Goal: Communication & Community: Answer question/provide support

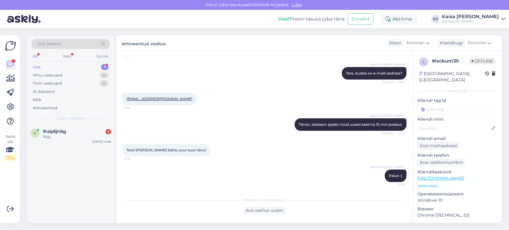
scroll to position [50, 0]
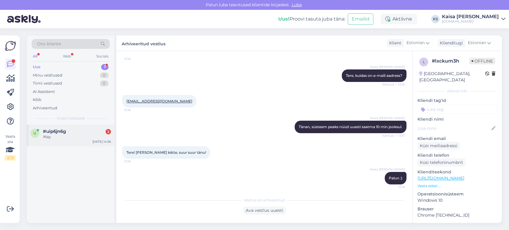
click at [79, 137] on div "Жду" at bounding box center [77, 136] width 68 height 5
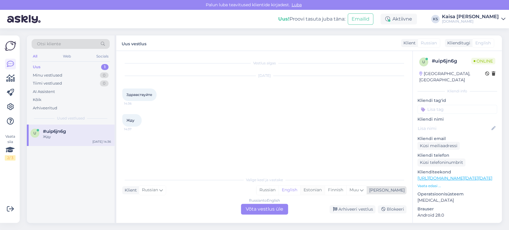
click at [254, 192] on div "Estonian" at bounding box center [312, 190] width 24 height 9
click at [254, 210] on div "Russian to Estonian Võta vestlus üle" at bounding box center [264, 209] width 47 height 11
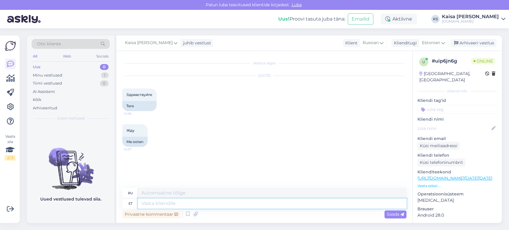
click at [254, 202] on textarea at bounding box center [272, 203] width 268 height 10
type textarea "t"
type textarea "Tere"
type textarea "Привет"
type textarea "Tere päevast!"
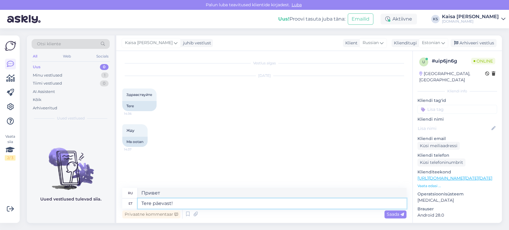
type textarea "Добрый день!"
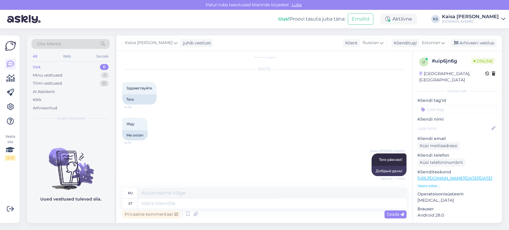
click at [237, 127] on div "Жду 14:37 Ma ootan" at bounding box center [264, 129] width 284 height 36
click at [239, 118] on div "Жду 14:37 Ma ootan" at bounding box center [264, 129] width 284 height 36
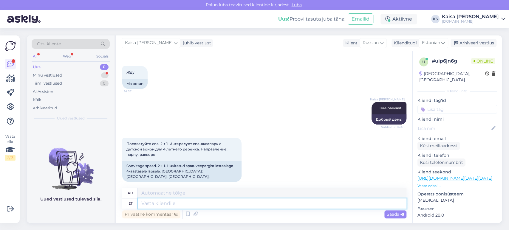
click at [245, 206] on textarea at bounding box center [272, 203] width 268 height 10
click at [254, 175] on link "[URL][DOMAIN_NAME][DATE][DATE]" at bounding box center [454, 177] width 75 height 5
click at [254, 201] on textarea at bounding box center [272, 203] width 268 height 10
type textarea "[GEOGRAPHIC_DATA]"
type textarea "Пярну"
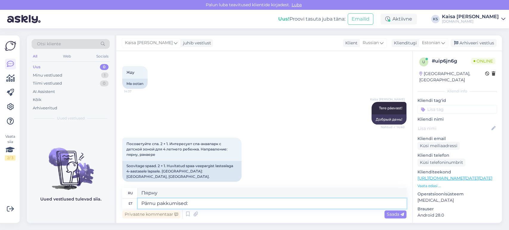
type textarea "Pärnu pakkumised:"
type textarea "Пярну предлагает:"
paste textarea "[URL][DOMAIN_NAME][DATE][DATE][GEOGRAPHIC_DATA]"
type textarea "Pärnu pakkumised: [URL][DOMAIN_NAME][DATE][DATE][GEOGRAPHIC_DATA]"
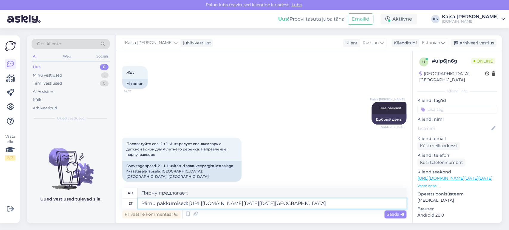
scroll to position [2, 0]
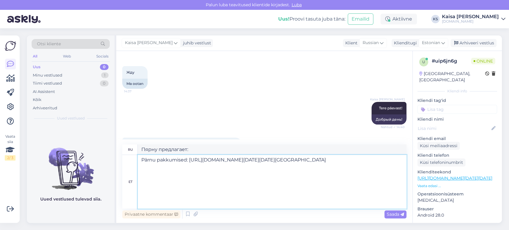
type textarea "Пярну предлагает: [URL][DOMAIN_NAME][DATE][DATE][GEOGRAPHIC_DATA]"
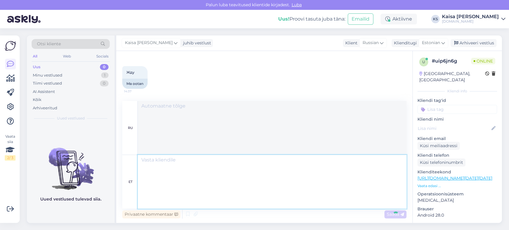
scroll to position [0, 0]
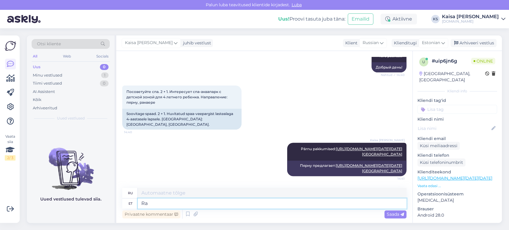
type textarea "R"
type textarea "[PERSON_NAME] s"
type textarea "Ида-Вирумаа"
type textarea "[PERSON_NAME] suund"
type textarea "Дирекция Ида-Вирумаа"
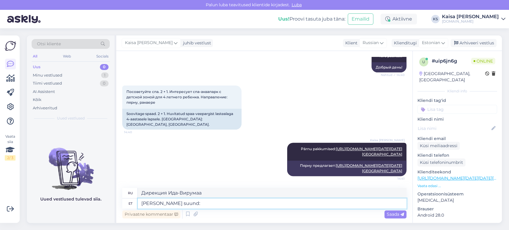
type textarea "[PERSON_NAME] suund:"
type textarea "Направление Ида-Вирумаа:"
paste textarea "[URL][DOMAIN_NAME][PERSON_NAME][DATE][DATE][GEOGRAPHIC_DATA][PERSON_NAME]"
type textarea "[PERSON_NAME] suund: [URL][DOMAIN_NAME][PERSON_NAME][DATE][DATE][GEOGRAPHIC_DAT…"
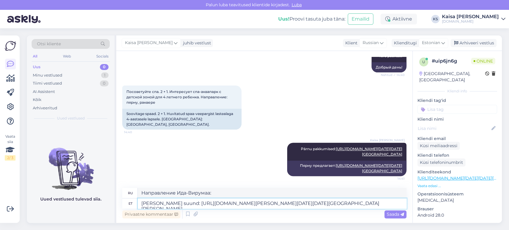
scroll to position [309, 0]
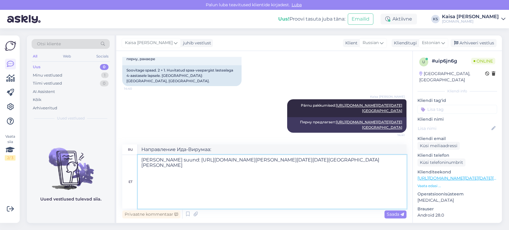
type textarea "Направление Ида-Вирумаа: [URL][DOMAIN_NAME][PERSON_NAME][DATE][DATE][GEOGRAPHIC…"
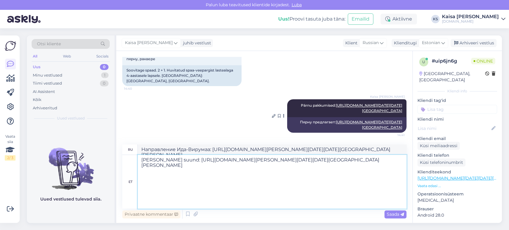
scroll to position [352, 0]
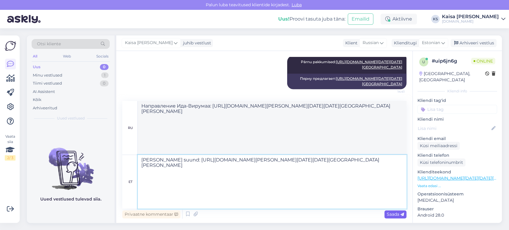
type textarea "[PERSON_NAME] suund: [URL][DOMAIN_NAME][PERSON_NAME][DATE][DATE][GEOGRAPHIC_DAT…"
drag, startPoint x: 399, startPoint y: 216, endPoint x: 395, endPoint y: 214, distance: 5.0
click at [254, 216] on span "Saada" at bounding box center [394, 214] width 17 height 5
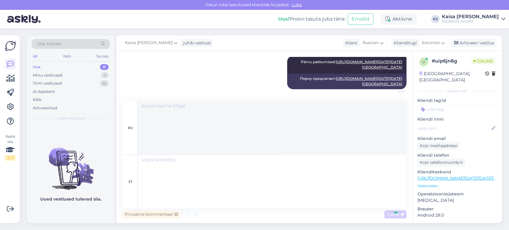
scroll to position [0, 0]
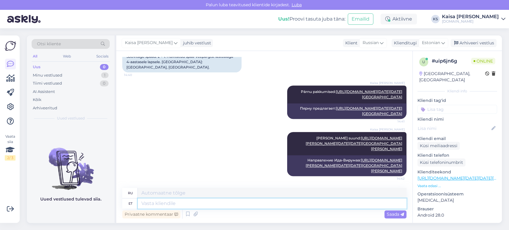
click at [254, 201] on textarea at bounding box center [272, 203] width 268 height 10
type textarea "Klikkides"
type textarea "Нажав"
type textarea "Klikkides kalendril"
type textarea "Нажав на календарь"
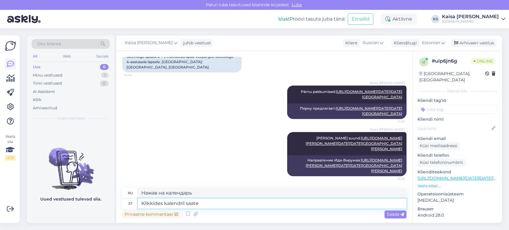
type textarea "Klikkides kalendril saate k"
type textarea "Нажав на календарь, вы можете"
type textarea "Klikkides kalendril saate kuupäevi m"
type textarea "Нажмите на календарь, чтобы узнать даты."
type textarea "Klikkides kalendril saate kuupäevi muuta."
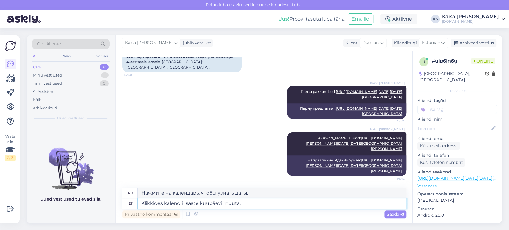
type textarea "Вы можете изменить даты, нажав на календарь."
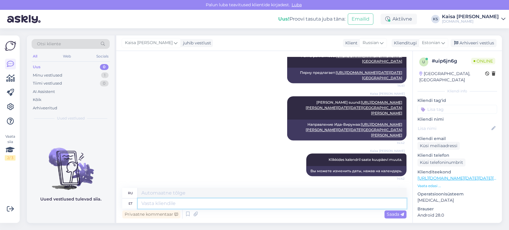
scroll to position [530, 0]
click at [222, 128] on div "Kaisa [PERSON_NAME] [PERSON_NAME]-Virumaa suund: [URL][DOMAIN_NAME][PERSON_NAME…" at bounding box center [264, 118] width 284 height 57
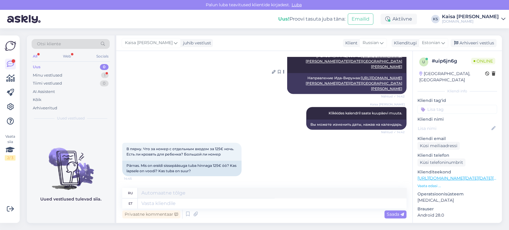
scroll to position [444, 0]
click at [254, 69] on link "[URL][DOMAIN_NAME][PERSON_NAME][DATE][DATE][GEOGRAPHIC_DATA][PERSON_NAME]" at bounding box center [353, 61] width 97 height 15
click at [254, 34] on link "[URL][DOMAIN_NAME][DATE][DATE][GEOGRAPHIC_DATA]" at bounding box center [368, 29] width 66 height 10
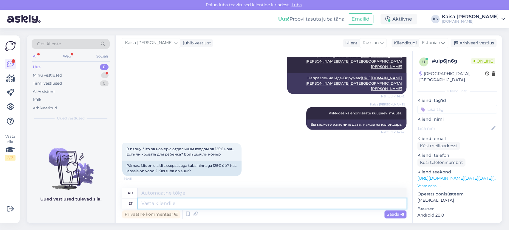
click at [219, 208] on textarea at bounding box center [272, 203] width 268 height 10
type textarea "Klikkides pa"
type textarea "Нажав"
type textarea "Klikkides paketil n"
type textarea "Нажав на пакет"
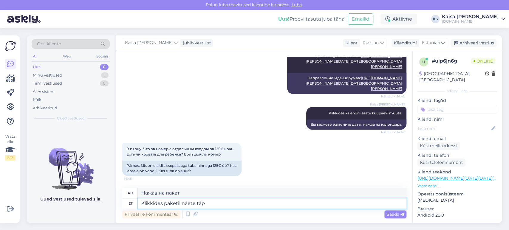
type textarea "Klikkides paketil näete täps"
type textarea "Нажав на пакет, вы увидите"
type textarea "Klikkides paketil näete täpsemat k"
type textarea "Нажмите на пакет, чтобы увидеть более подробную информацию."
type textarea "Klikkides paketil näete täpsemat kirjeldust to"
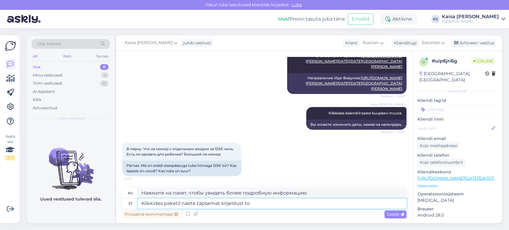
type textarea "Нажмите на упаковку, чтобы увидеть более подробное описание."
type textarea "Klikkides paketil näete täpsemat kirjeldust toatüübi"
type textarea "Кликнув на пакет, вы увидите более подробное описание типа номера."
click at [181, 206] on textarea "Klikkides paketil näete täpsemat kirjeldust toatüübi kohta." at bounding box center [272, 203] width 268 height 10
type textarea "Klikkides paketil ja paknäete täpsemat kirjeldust toatüübi kohta."
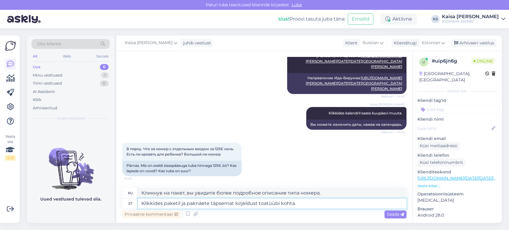
type textarea "Нажав на пакет, вы увидите более подробное описание типа номера."
type textarea "Klikkides paketil ja pakenäete täpsemat kirjeldust toatüübi kohta."
type textarea "Кликните на пакет, и вы увидите более подробное описание типа номера."
type textarea "Klikkides paketil ja paketnäete täpsemat kirjeldust toatüübi kohta."
type textarea "Кликнув на пакет и комплектацию, вы увидите более подробное описание типа номер…"
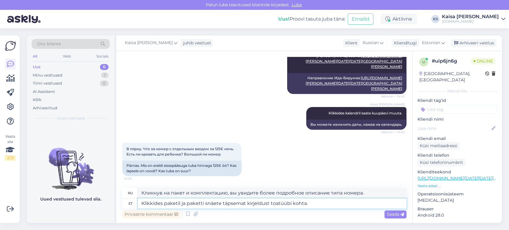
type textarea "Klikkides paketil ja paketti sinäete täpsemat kirjeldust toatüübi kohta."
type textarea "Кликнув на пакет и название пакета, вы увидите более подробное описание типа но…"
type textarea "Klikkides paketil ja paketti sisnäete täpsemat kirjeldust toatüübi kohta."
type textarea "Нажав на пакет и его содержимое, вы увидите более подробное описание типа номер…"
type textarea "Klikkides paketil ja paketti sisanäete täpsemat kirjeldust toatüübi kohta."
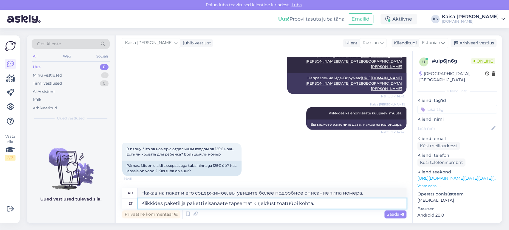
type textarea "Нажав на пакет и подробности о пакете, вы увидите более подробное описание типа…"
type textarea "Klikkides paketil ja paketti sisaldnäete täpsemat kirjeldust toatüübi kohta."
type textarea "Нажав на пакет и его содержимое, вы увидите более подробное описание типа номер…"
type textarea "Klikkides paketil ja paketti sisaldavatenäete täpsemat kirjeldust toatüübi koht…"
type textarea "Нажав на название пакета и его состав, вы увидите более подробное описание типа…"
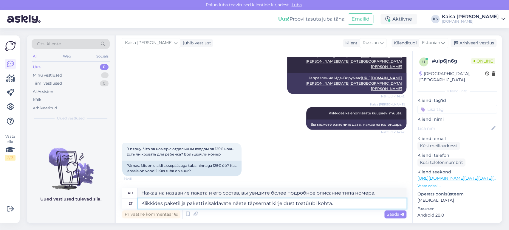
type textarea "Klikkides paketil ja paketti sisaldavatel näete täpsemat kirjeldust toatüübi ko…"
type textarea "Кликнув на пакет и предметы, входящие в него, вы увидите более подробное описан…"
type textarea "Klikkides paketil ja paketti sisaldavatel teennäete täpsemat kirjeldust toatüüb…"
type textarea "Кликнув на пакет и номера, входящие в него, вы увидите более подробное описание…"
type textarea "Klikkides paketil ja paketti sisaldavatel teenunäete täpsemat kirjeldust toatüü…"
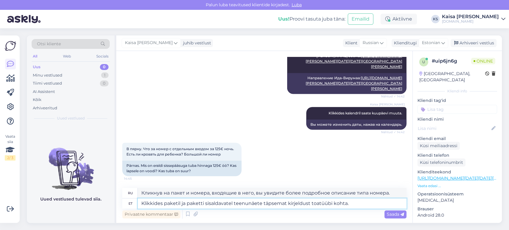
type textarea "Кликнув на пакет и предметы, входящие в него, вы увидите более подробное описан…"
type textarea "Klikkides paketil ja paketti sisaldavatel teenusnäete täpsemat kirjeldust toatü…"
type textarea "Кликнув на пакет и услуги, входящие в его состав, вы увидите более подробное оп…"
drag, startPoint x: 357, startPoint y: 204, endPoint x: 321, endPoint y: 203, distance: 36.9
click at [254, 203] on textarea "Klikkides paketil ja paketti sisaldavatel teenustel, näete täpsemat kirjeldust …" at bounding box center [272, 203] width 268 height 10
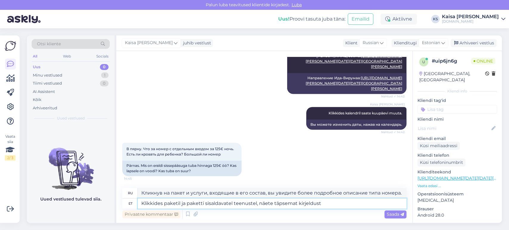
type textarea "Klikkides paketil ja paketti sisaldavatel teenustel, näete täpsemat kirjeldust"
type textarea "Кликнув на пакет и услуги, входящие в пакет, вы увидите более подробное описани…"
type textarea "Klikkides paketil ja paketti sisaldavatel teenustel, näete täpsemat kirjeldust."
click at [254, 214] on span "Saada" at bounding box center [394, 214] width 17 height 5
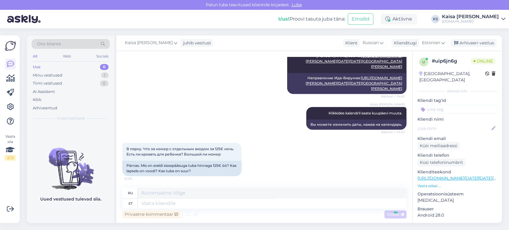
scroll to position [623, 0]
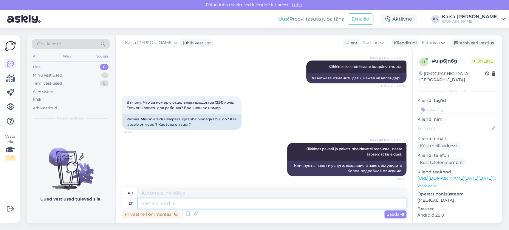
click at [247, 203] on textarea at bounding box center [272, 203] width 268 height 10
paste textarea "Peresviit koosneb kahest eraldi toast"
type textarea "Peresviit koosneb kahest eraldi toast"
type textarea "Семейный номер состоит из двух отдельных комнат."
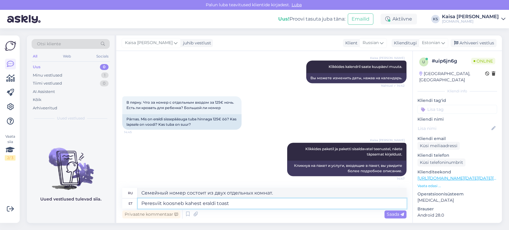
click at [145, 204] on textarea "Peresviit koosneb kahest eraldi toast" at bounding box center [272, 203] width 268 height 10
type textarea "Viiking spaa peresviit koosneb kahest eraldi toast"
click at [254, 206] on textarea "Viiking spaa peresviit koosneb kahest eraldi toast" at bounding box center [272, 203] width 268 height 10
type textarea "Семейный люкс Viking Spa состоит из двух отдельных комнат."
type textarea "Viiking spaa peresviit koosneb kahest eraldi toast ehk laps"
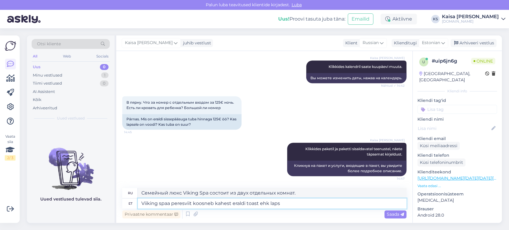
type textarea "Семейный люкс Viking Spa состоит из двух отдельных комнат, а именно:"
type textarea "Viiking spaa peresviit koosneb kahest eraldi toast ehk laps m"
type textarea "Семейный люкс Viking Spa состоит из двух отдельных комнат: детской"
type textarea "Viiking spaa peresviit koosneb kahest eraldi toast ehk laps magab t"
type textarea "Семейный номер Viking Spa состоит из двух отдельных комнат, что означает, что р…"
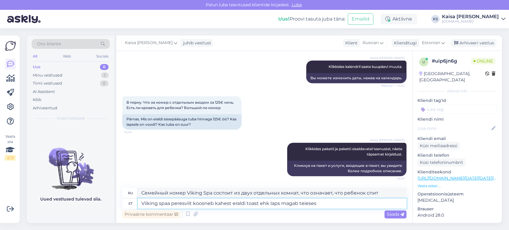
type textarea "Viiking spaa peresviit koosneb kahest eraldi toast ehk laps magab teieses"
type textarea "Семейный люкс Viking Spa состоит из двух отдельных комнат, что означает, что ре…"
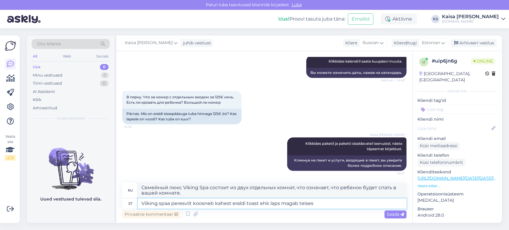
type textarea "Viiking spaa peresviit koosneb kahest eraldi toast ehk laps magab teises t"
type textarea "Семейный номер Viking Spa состоит из двух отдельных комнат, то есть ребенок спи…"
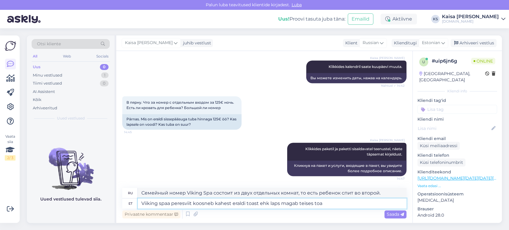
type textarea "Viiking spaa peresviit koosneb kahest eraldi toast ehk laps magab teises toas"
type textarea "Семейный номер Viking Spa состоит из двух отдельных комнат, то есть ребенок спи…"
type textarea "Viiking spaa peresviit koosneb kahest eraldi toast ehk laps magab teise"
type textarea "Семейный номер Viking Spa состоит из двух отдельных комнат, то есть ребенок спи…"
type textarea "Viiking spaa peresviit koosneb kahest eraldi toast ehk laps"
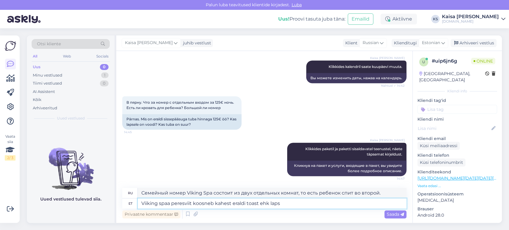
type textarea "Семейный номер Viking Spa состоит из двух отдельных комнат, что означает, что р…"
type textarea "Viiking spaa peresviit koosneb kahest eraldi toast e"
type textarea "Семейный люкс Viking Spa состоит из двух отдельных комнат, а именно:"
type textarea "Viiking spaa peresviit koosneb kahest eraldi toast"
type textarea "Семейный люкс Viking Spa состоит из двух отдельных комнат."
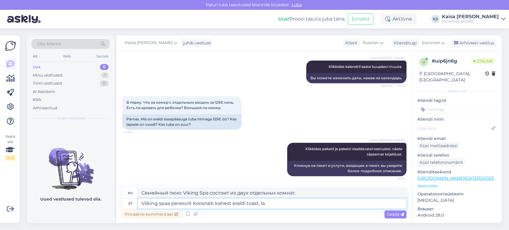
type textarea "Viiking spaa peresviit koosneb kahest eraldi toast, lap"
type textarea "Семейный люкс Viking Spa состоит из двух отдельных комнат,"
type textarea "Viiking spaa peresviit koosneb kahest eraldi toast, lapsel o"
type textarea "Семейный люкс Viking Spa состоит из двух отдельных комнат, детской"
type textarea "Viiking spaa peresviit koosneb kahest eraldi toast, lapsel on ol"
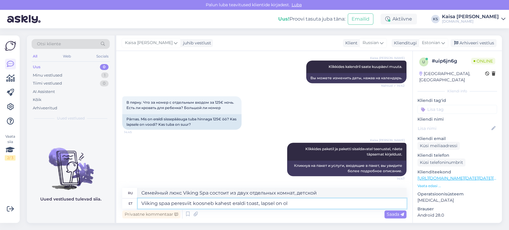
type textarea "Семейный люкс Viking Spa состоит из двух отдельных комнат, в каждой из которых …"
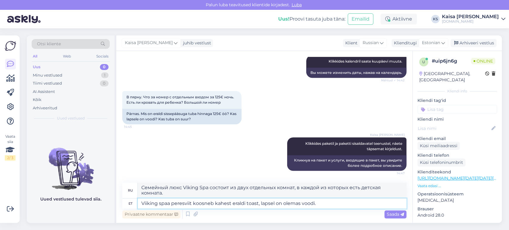
type textarea "Viiking spaa peresviit koosneb kahest eraldi toast, lapsel on olemas voodi."
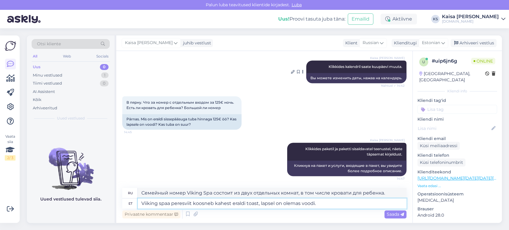
type textarea "Семейный номер Viking Spa состоит из двух отдельных комнат, в которых есть кров…"
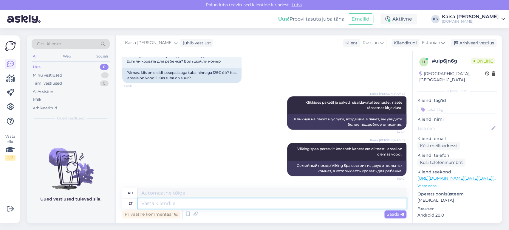
scroll to position [670, 0]
click at [251, 114] on div "Kaisa [PERSON_NAME] Klikkides paketil ja paketti sisaldavatel teenustel, näete …" at bounding box center [264, 113] width 284 height 46
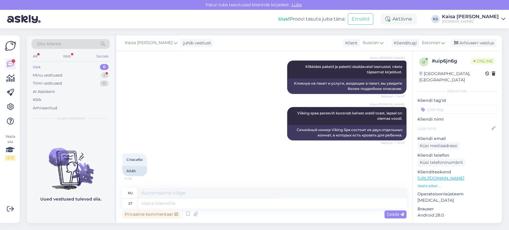
scroll to position [705, 0]
click at [246, 205] on textarea at bounding box center [272, 203] width 268 height 10
type textarea "Palun."
type textarea "Пожалуйста."
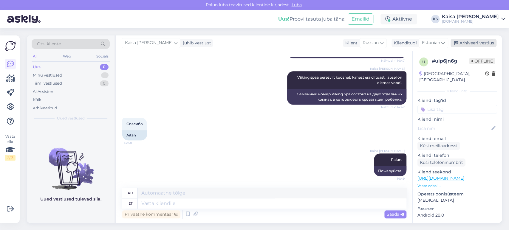
click at [254, 44] on div "Arhiveeri vestlus" at bounding box center [473, 43] width 46 height 8
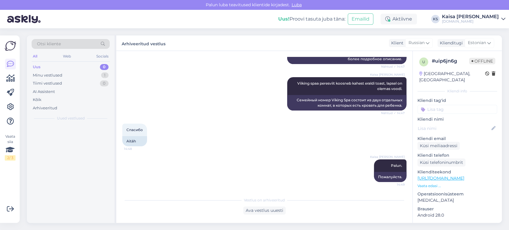
scroll to position [735, 0]
click at [80, 138] on div "Tere!" at bounding box center [77, 136] width 68 height 5
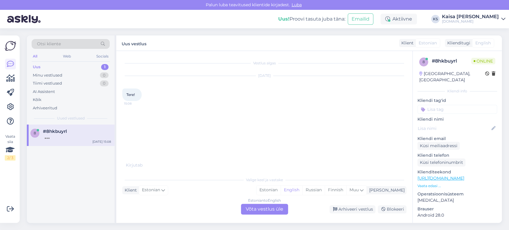
scroll to position [0, 0]
click at [254, 192] on div "Estonian" at bounding box center [268, 190] width 24 height 9
click at [254, 210] on div "Estonian to Estonian Võta vestlus üle" at bounding box center [264, 209] width 47 height 11
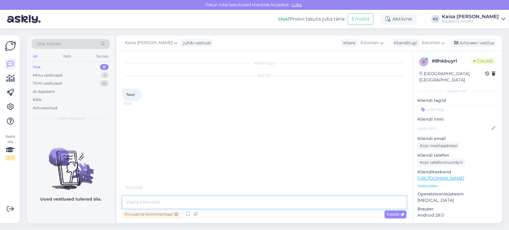
click at [254, 206] on textarea at bounding box center [264, 202] width 284 height 13
type textarea "Tere"
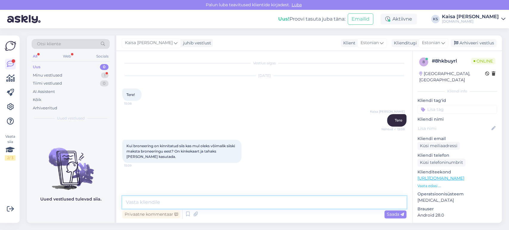
click at [229, 203] on textarea at bounding box center [264, 202] width 284 height 13
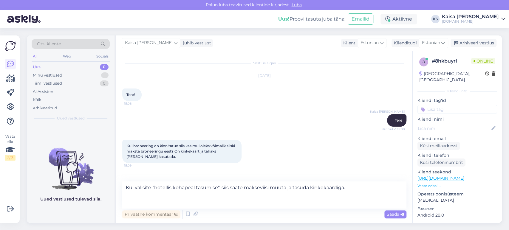
click at [254, 175] on link "[URL][DOMAIN_NAME]" at bounding box center [440, 177] width 47 height 5
click at [204, 199] on textarea "Kui valisite "hotellis kohapeal tasumise", siis saate makseviisi muuta ja tasud…" at bounding box center [264, 194] width 284 height 27
paste textarea "Broneeringu makseviisi on võimalik muuta broneeringu kinnituskirjas oleva otsel…"
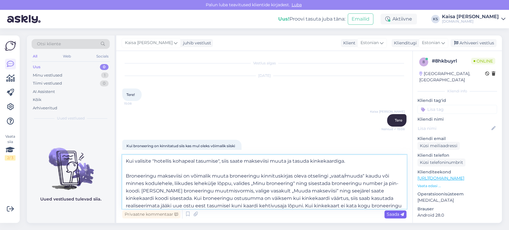
type textarea "Kui valisite "hotellis kohapeal tasumise", siis saate makseviisi muuta ja tasud…"
click at [254, 213] on span "Saada" at bounding box center [394, 214] width 17 height 5
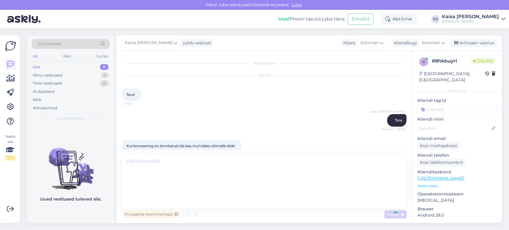
scroll to position [74, 0]
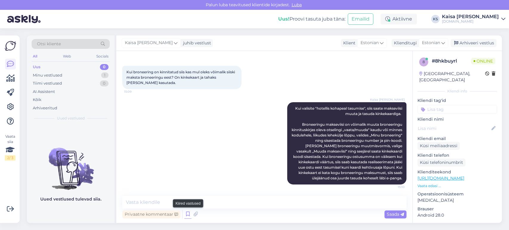
click at [189, 213] on icon at bounding box center [187, 214] width 7 height 9
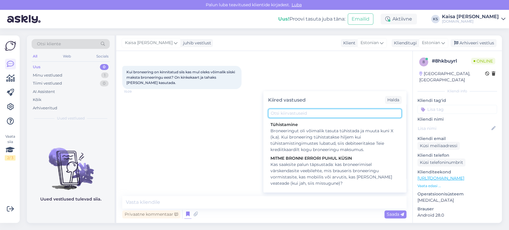
click at [254, 111] on input "text" at bounding box center [334, 113] width 133 height 9
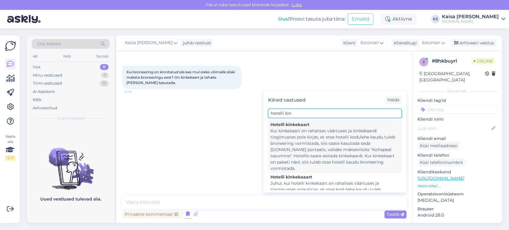
scroll to position [29, 0]
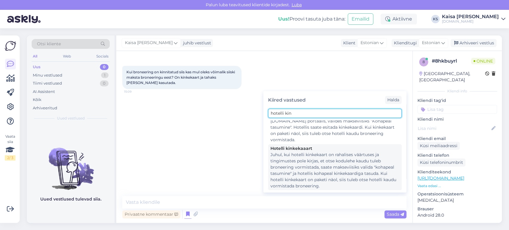
type input "hotelli kin"
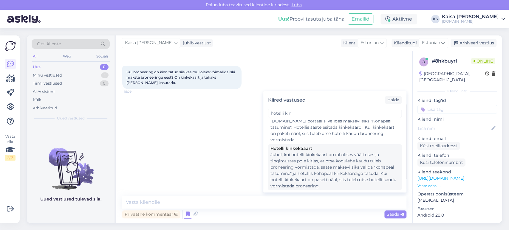
click at [254, 165] on div "Juhul, kui hotelli kinkekaart on rahalises väärtuses ja tingimustes pole kirjas…" at bounding box center [334, 171] width 129 height 38
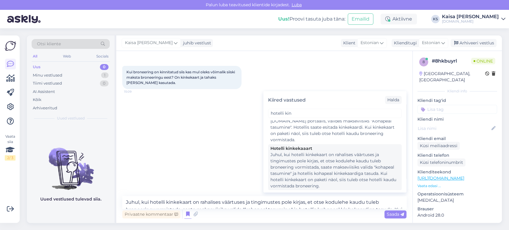
scroll to position [88, 0]
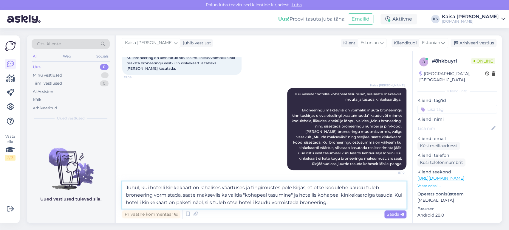
click at [150, 188] on textarea "Juhul, kui hotelli kinkekaart on rahalises väärtuses ja tingimustes pole kirjas…" at bounding box center [264, 194] width 284 height 27
click at [196, 186] on textarea "Juhul, kui tegemist on hotelli kinkekaart on rahalises väärtuses ja tingimustes…" at bounding box center [264, 194] width 284 height 27
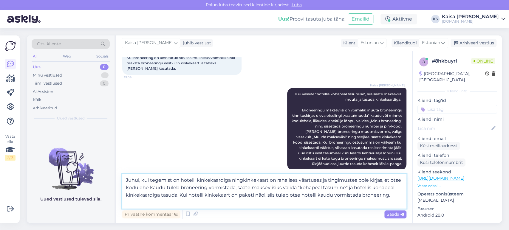
type textarea "Juhul, kui tegemist on hotelli kinkekaardiga ning kinkekaart on rahalises väärt…"
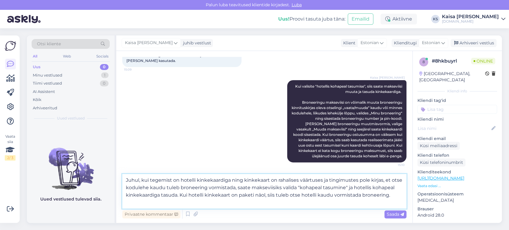
click at [254, 203] on textarea "Juhul, kui tegemist on hotelli kinkekaardiga ning kinkekaart on rahalises väärt…" at bounding box center [264, 191] width 284 height 35
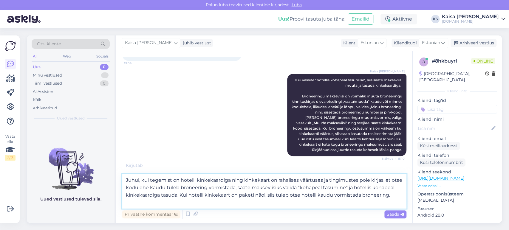
click at [254, 195] on textarea "Juhul, kui tegemist on hotelli kinkekaardiga ning kinkekaart on rahalises väärt…" at bounding box center [264, 191] width 284 height 35
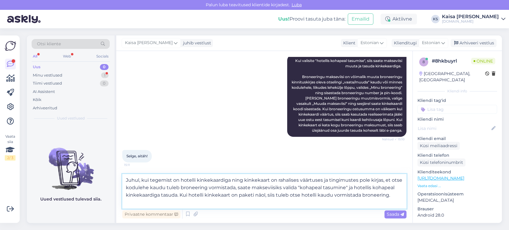
drag, startPoint x: 393, startPoint y: 195, endPoint x: 120, endPoint y: 179, distance: 272.7
click at [120, 179] on div "Vestlus algas [DATE] Tere! 15:08 Kaisa [PERSON_NAME] Tere Nähtud ✓ 15:08 Kui br…" at bounding box center [264, 137] width 296 height 172
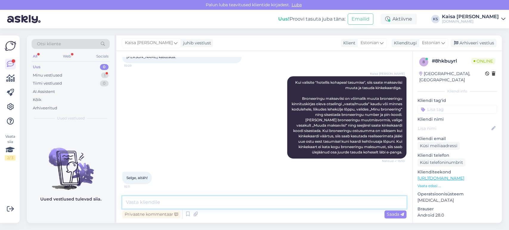
scroll to position [100, 0]
click at [188, 204] on textarea at bounding box center [264, 202] width 284 height 13
type textarea "Palun."
